Goal: Transaction & Acquisition: Purchase product/service

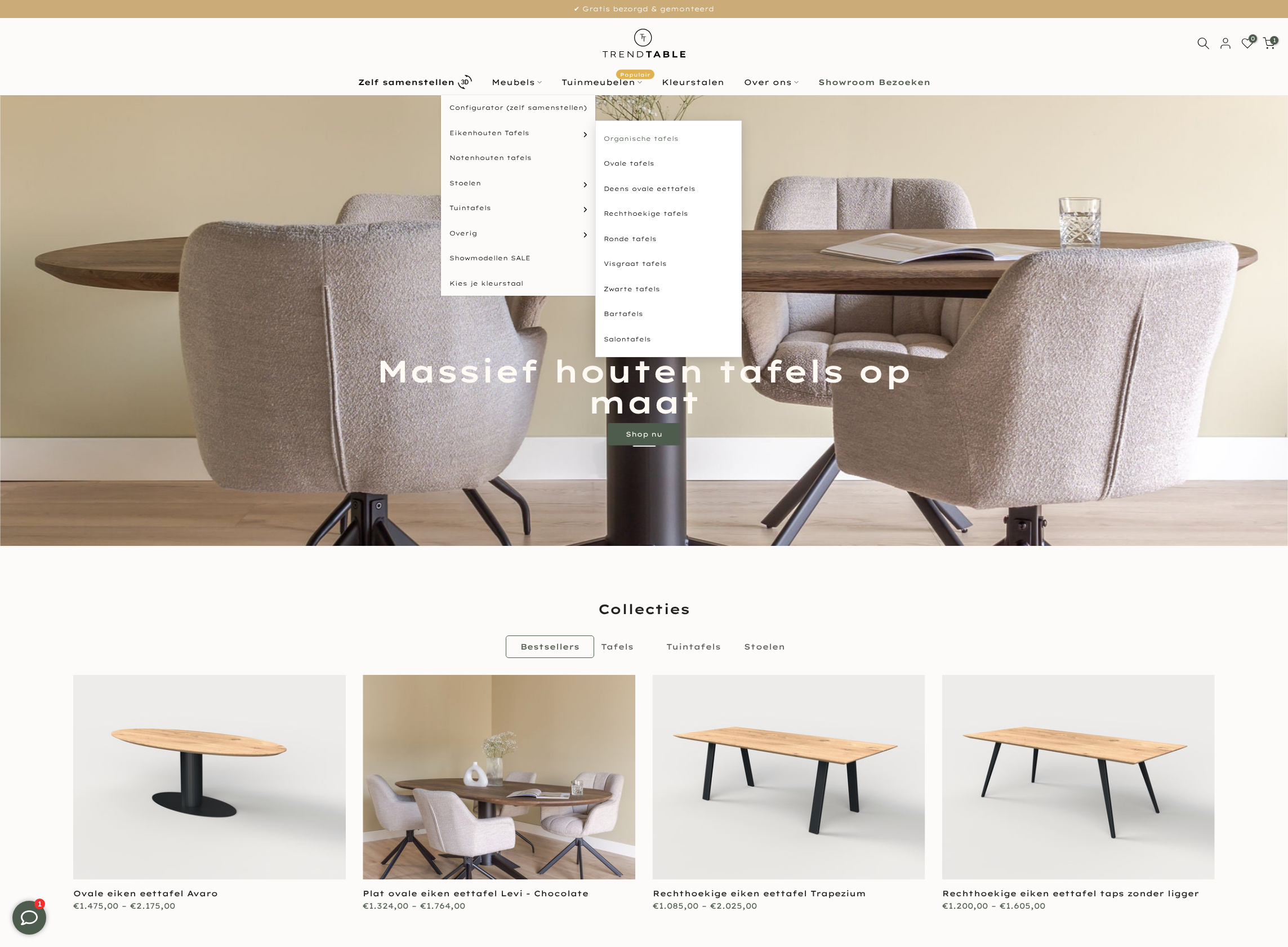
click at [638, 139] on link "Organische tafels" at bounding box center [669, 139] width 146 height 25
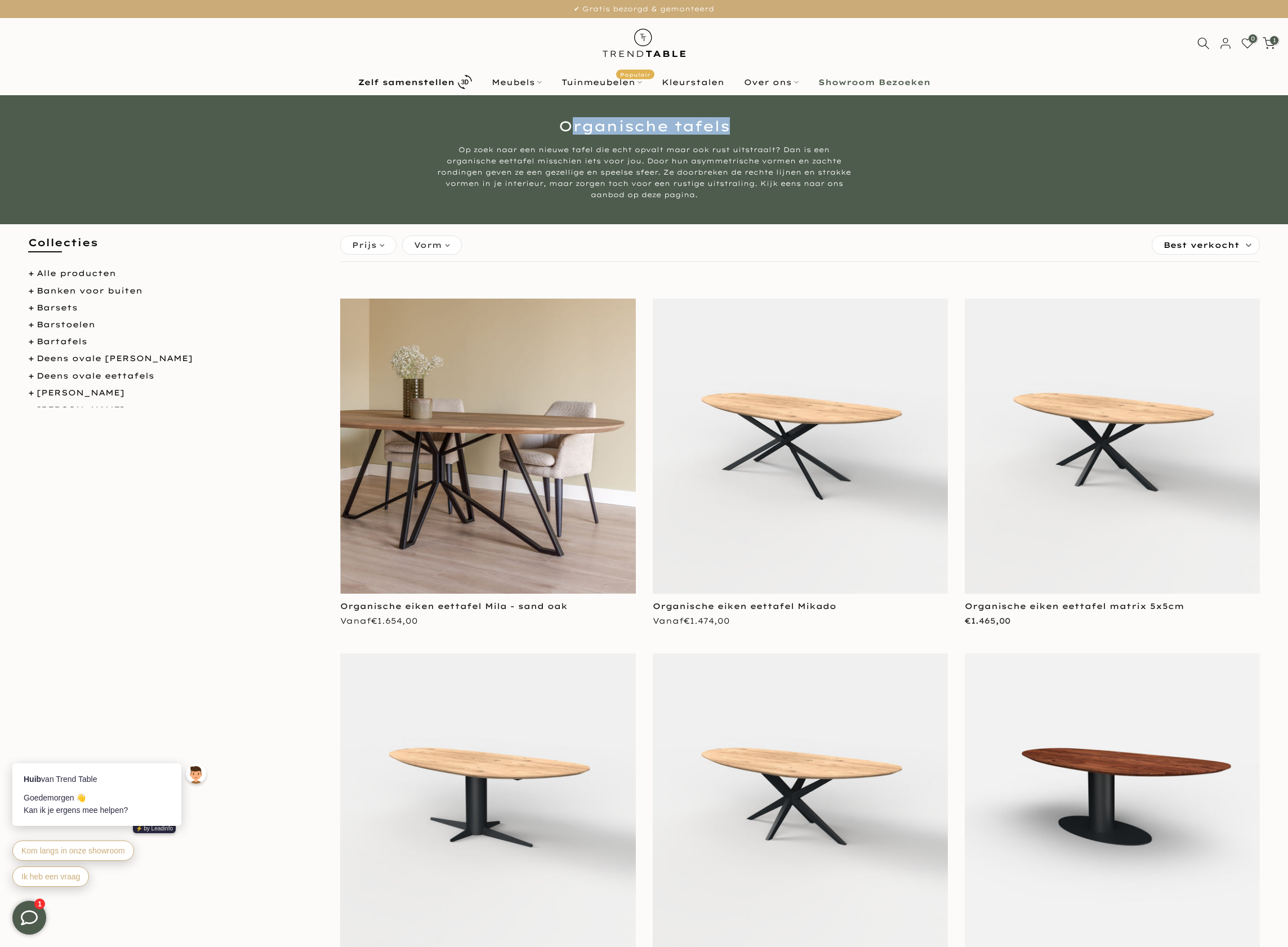
drag, startPoint x: 566, startPoint y: 126, endPoint x: 729, endPoint y: 119, distance: 163.2
click at [800, 123] on h1 "Organische tafels" at bounding box center [644, 126] width 659 height 14
click at [821, 440] on img at bounding box center [800, 446] width 295 height 295
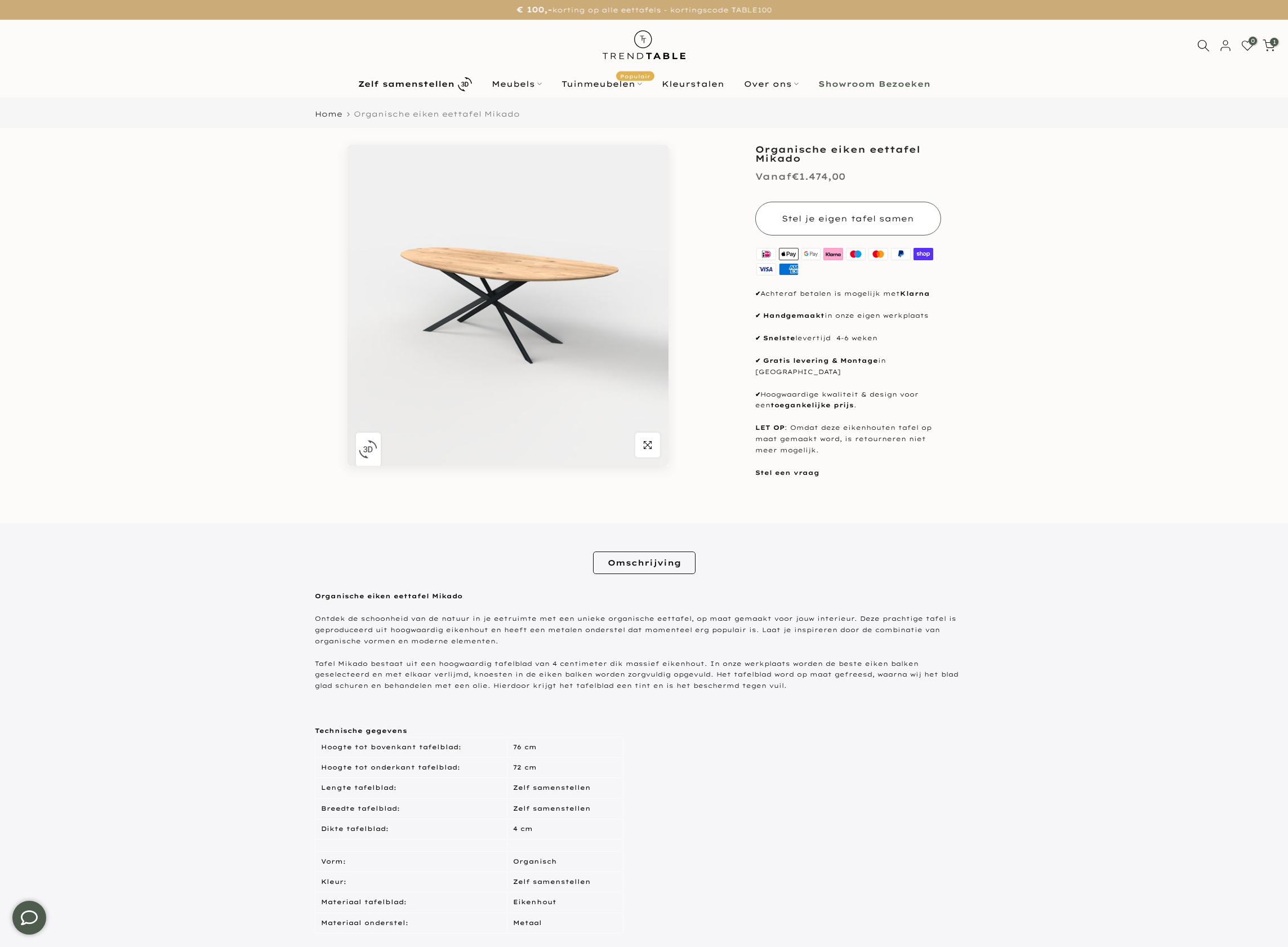
click at [847, 227] on button "Stel je eigen tafel samen" at bounding box center [848, 219] width 186 height 34
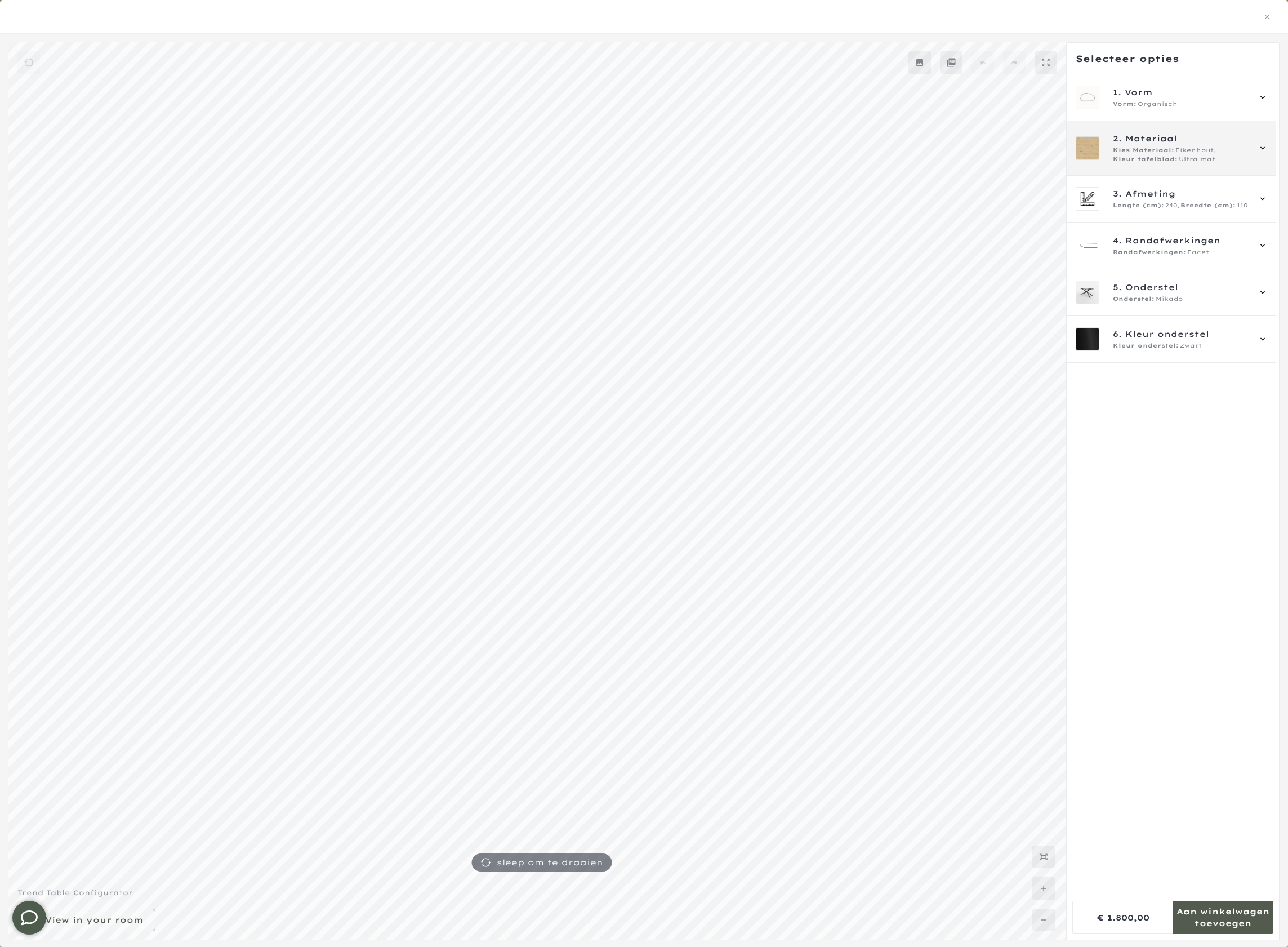
click at [1185, 146] on span "Eikenhout," at bounding box center [1196, 150] width 40 height 9
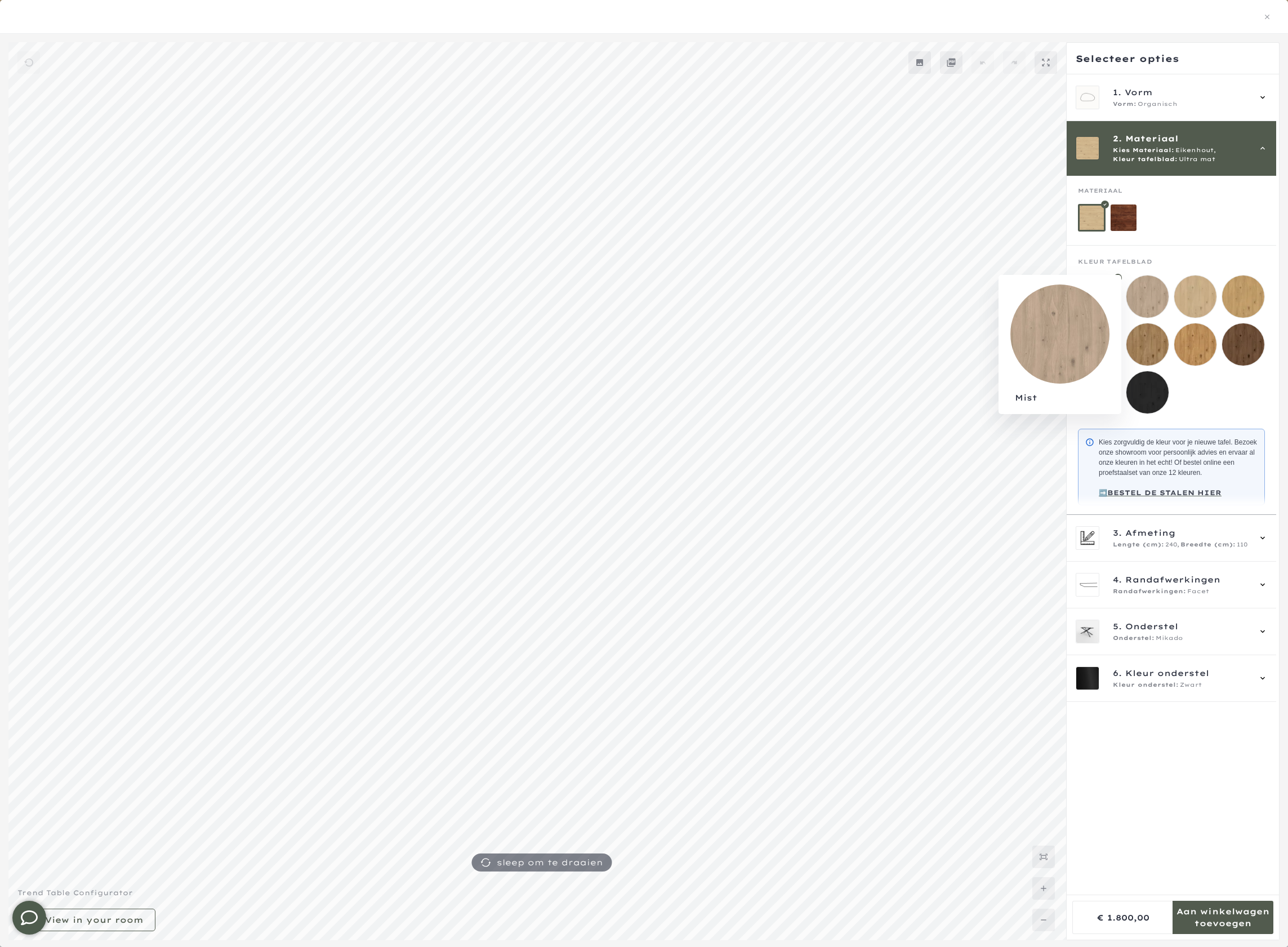
click at [1152, 286] on mmq-loader at bounding box center [1147, 297] width 42 height 42
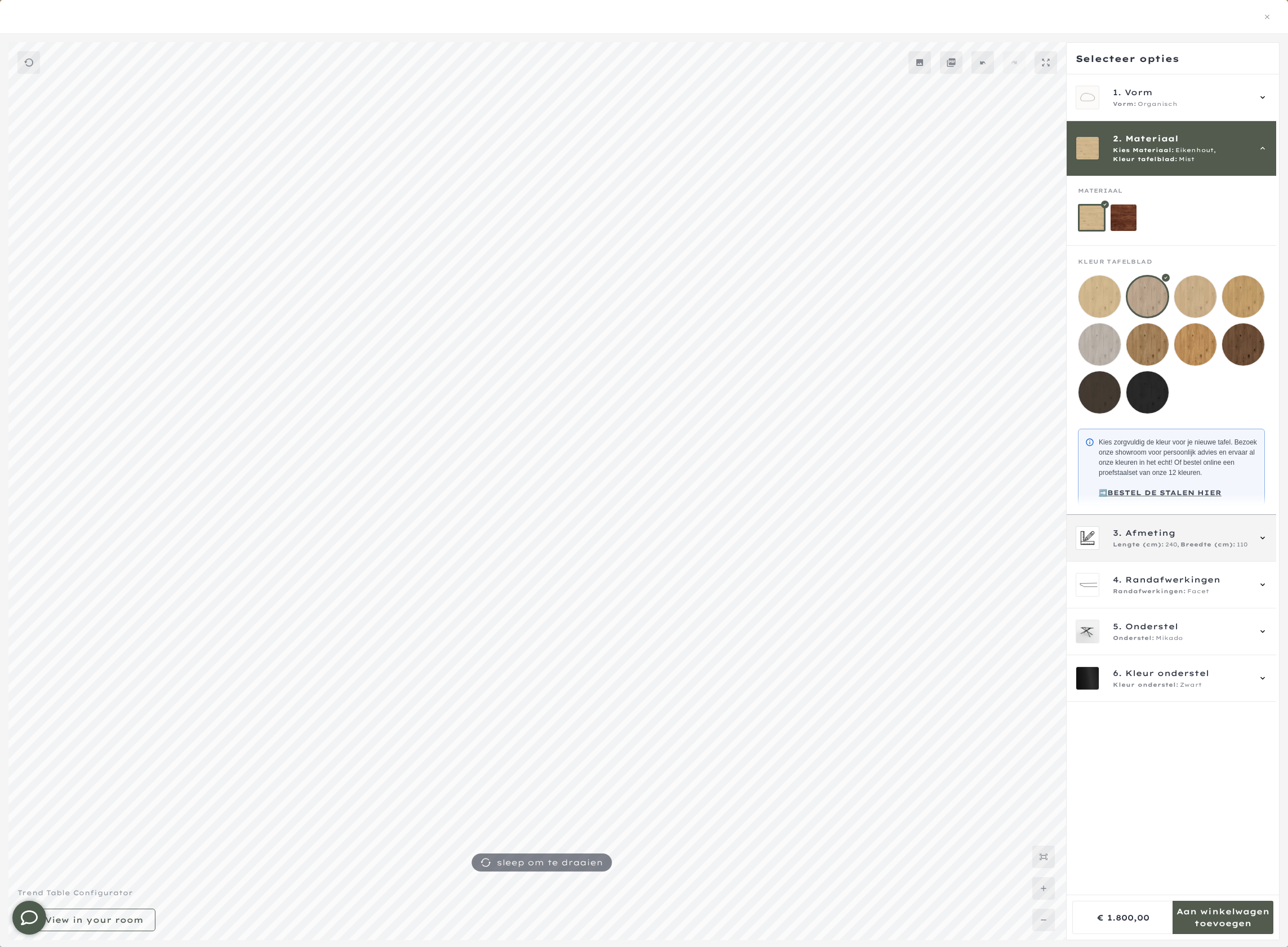
click at [1174, 550] on span "240," at bounding box center [1173, 544] width 14 height 9
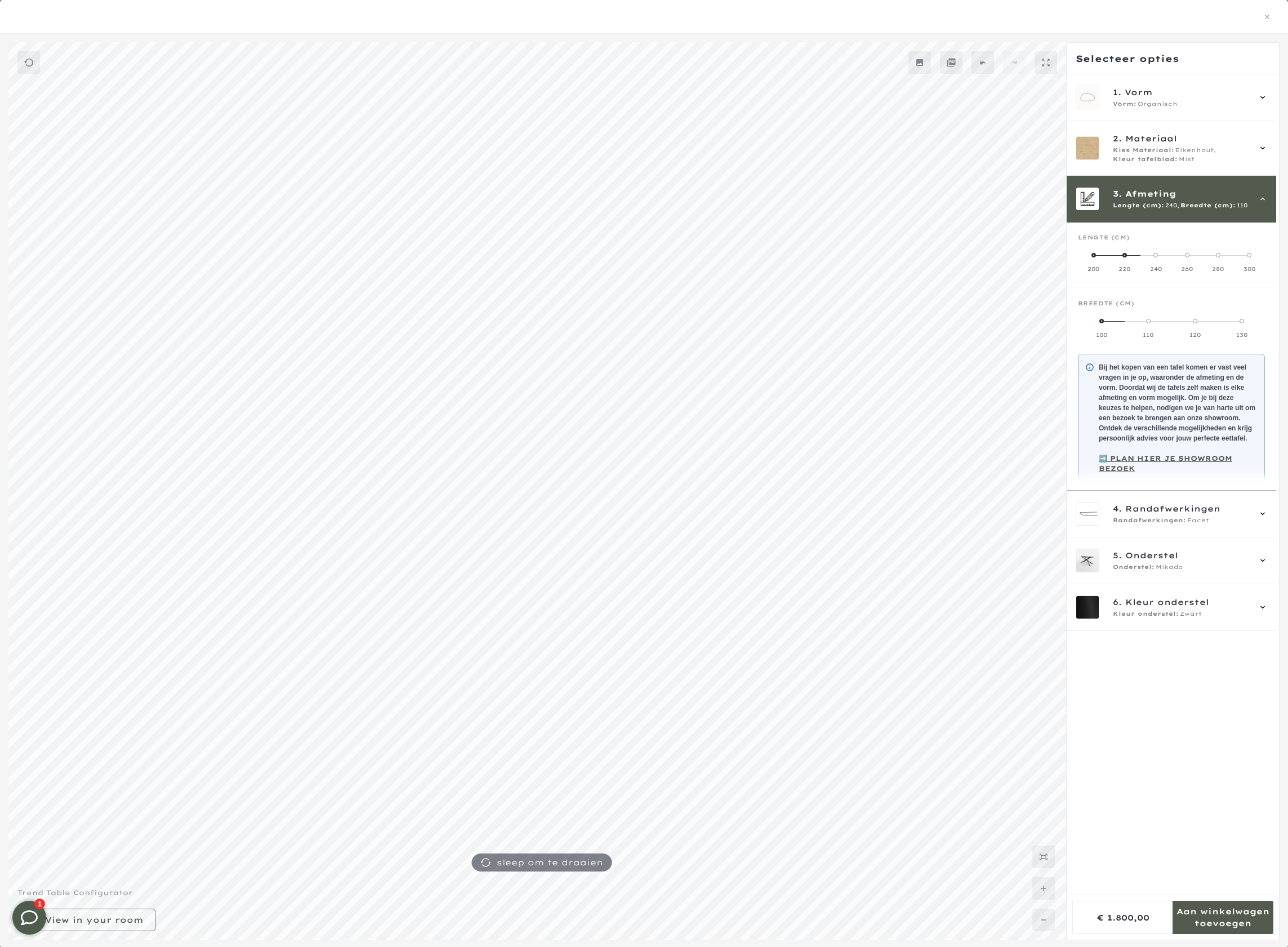
drag, startPoint x: 1144, startPoint y: 321, endPoint x: 1196, endPoint y: 322, distance: 52.0
click at [1195, 323] on mmq-radio-scale at bounding box center [1171, 328] width 187 height 23
click at [1196, 322] on span at bounding box center [1195, 321] width 4 height 4
click at [1191, 512] on span "Randafwerkingen" at bounding box center [1173, 509] width 95 height 13
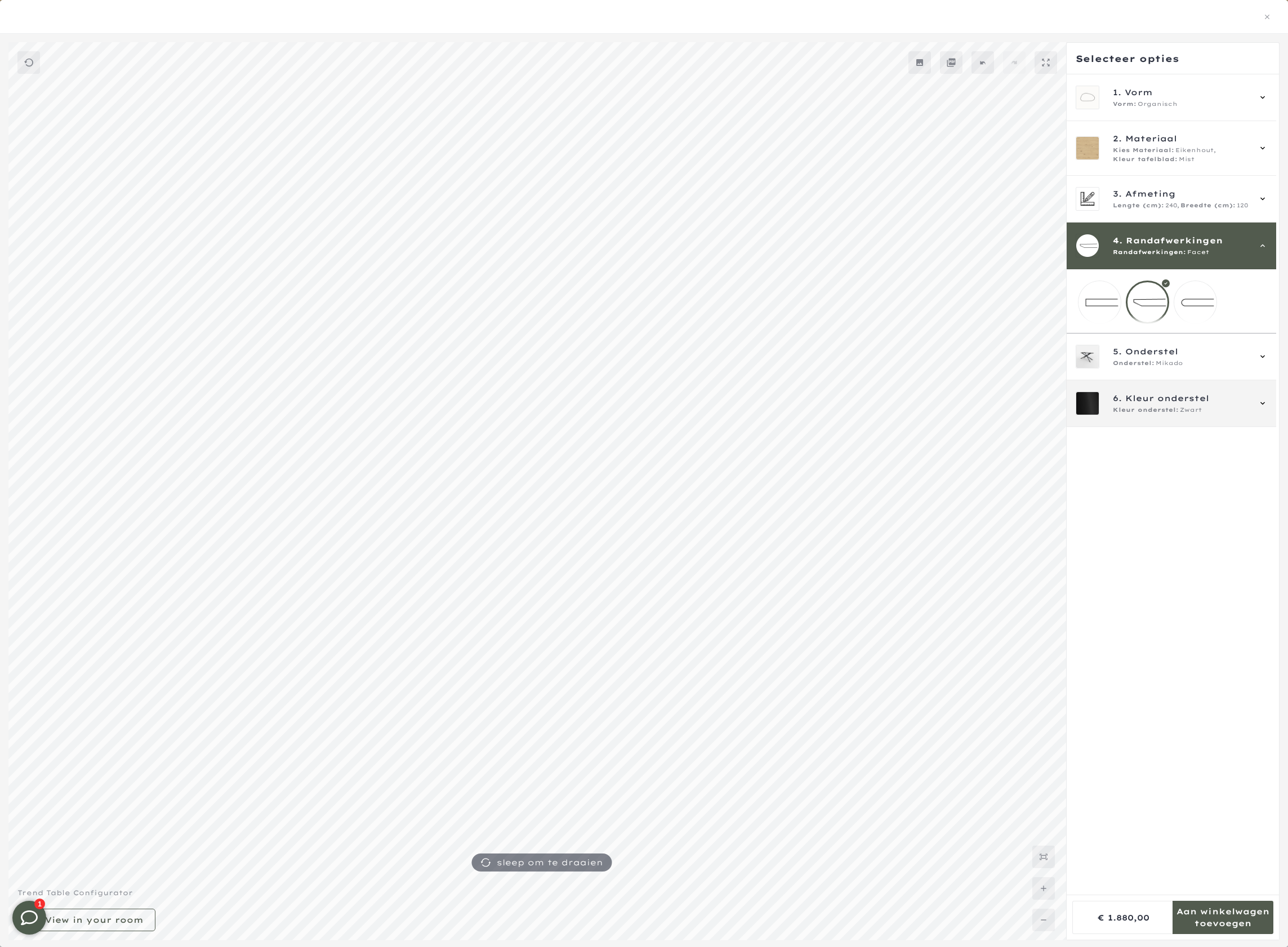
scroll to position [20, 0]
click at [1195, 396] on div "6. Kleur onderstel Kleur onderstel: Zwart" at bounding box center [1171, 404] width 209 height 47
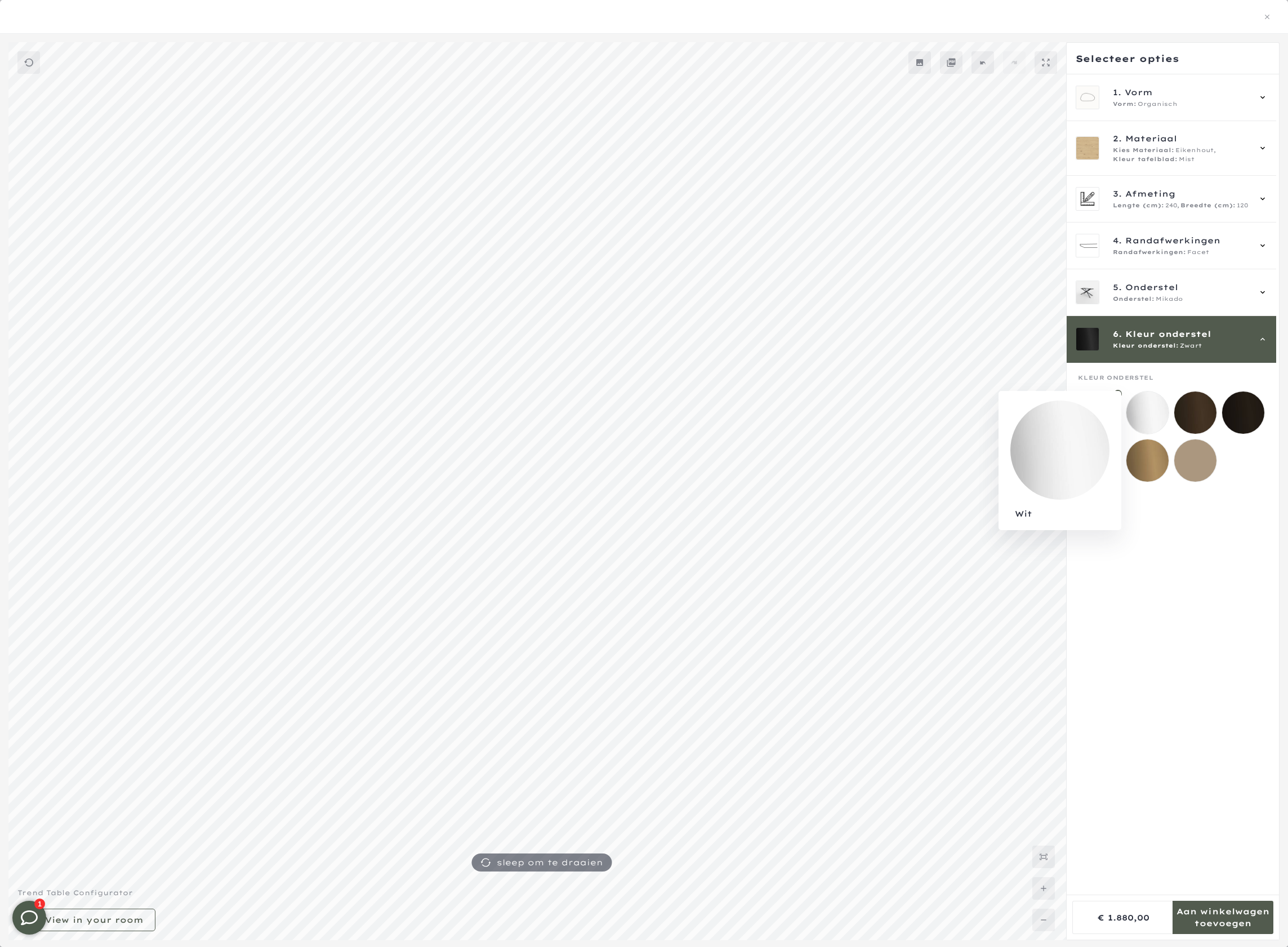
click at [1144, 422] on mmq-loader at bounding box center [1147, 413] width 42 height 42
click at [1142, 462] on mmq-loader at bounding box center [1147, 461] width 42 height 42
click at [1205, 420] on mmq-loader at bounding box center [1195, 413] width 42 height 42
click at [1212, 598] on mmq-side-panel-content-wrapper at bounding box center [1173, 485] width 213 height 820
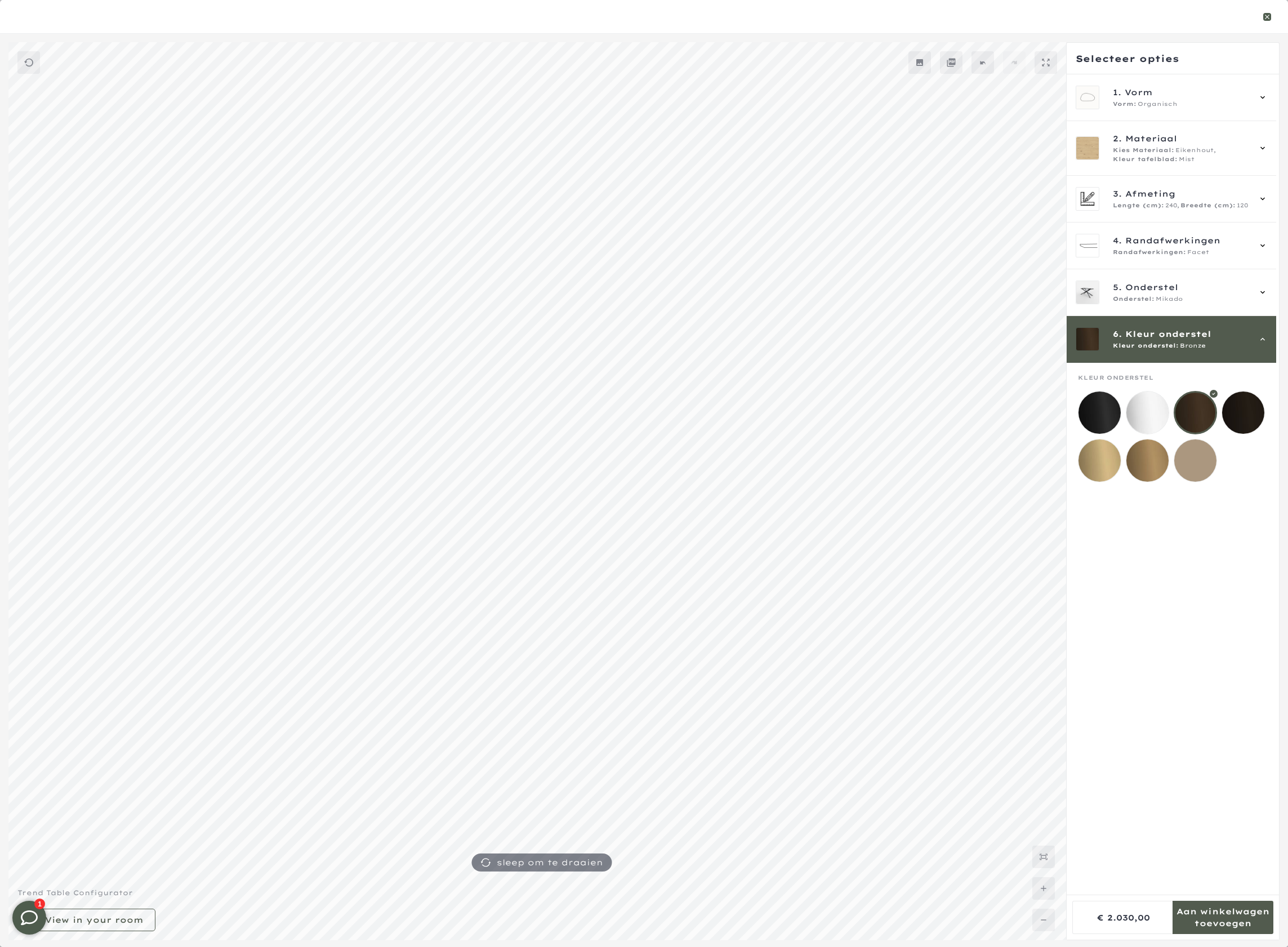
click at [1269, 18] on icon "button" at bounding box center [1267, 16] width 4 height 4
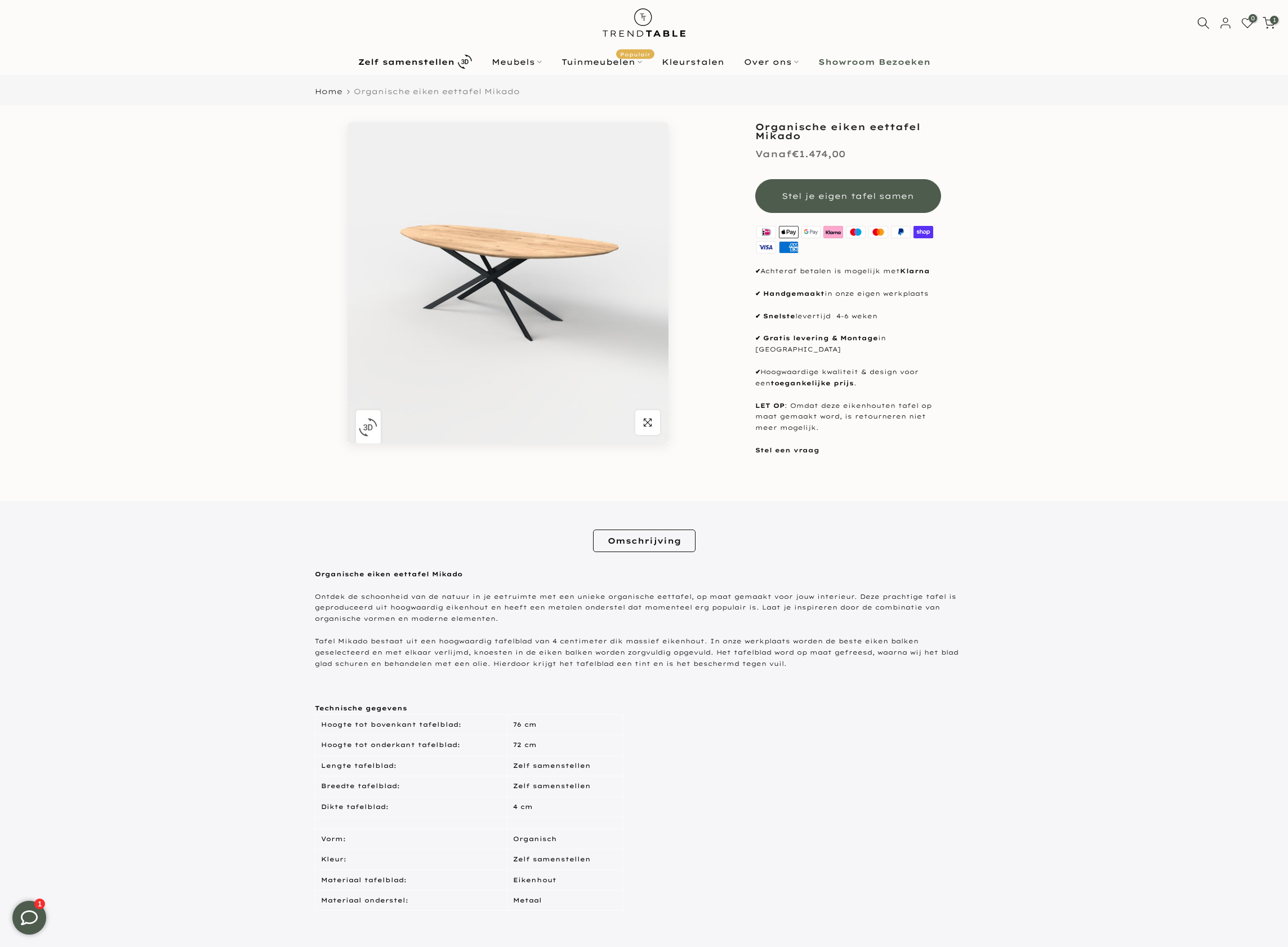
scroll to position [18, 0]
click at [664, 35] on img at bounding box center [644, 24] width 98 height 50
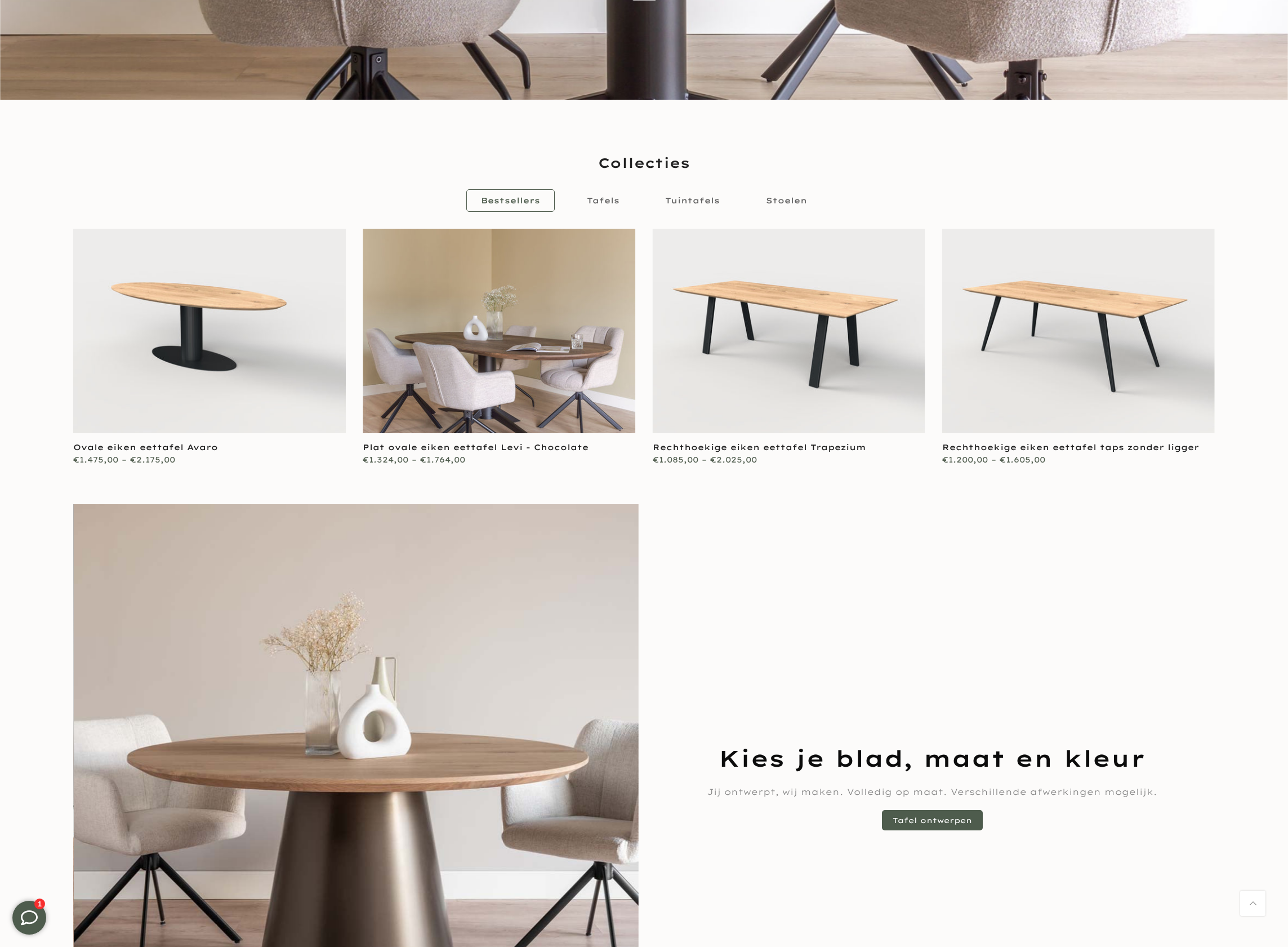
scroll to position [449, 0]
